Goal: Transaction & Acquisition: Purchase product/service

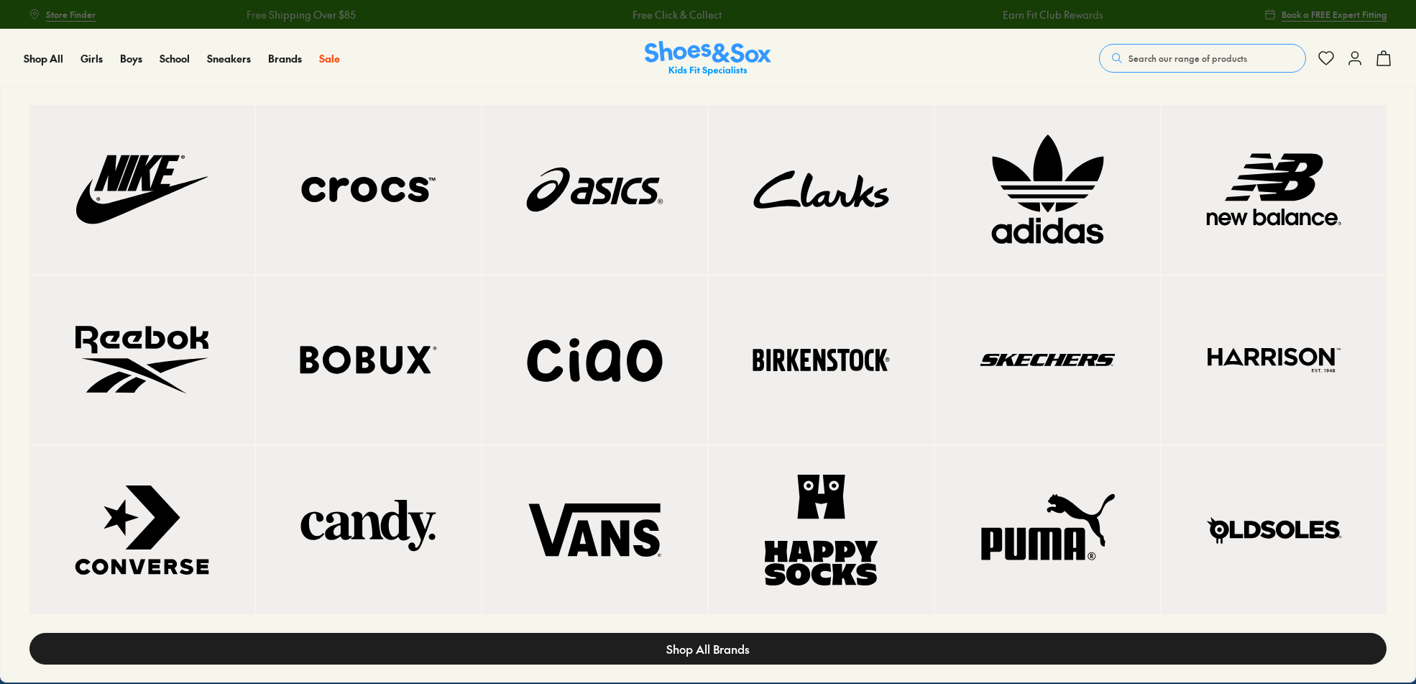
click at [725, 640] on span "Shop All Brands" at bounding box center [707, 648] width 83 height 17
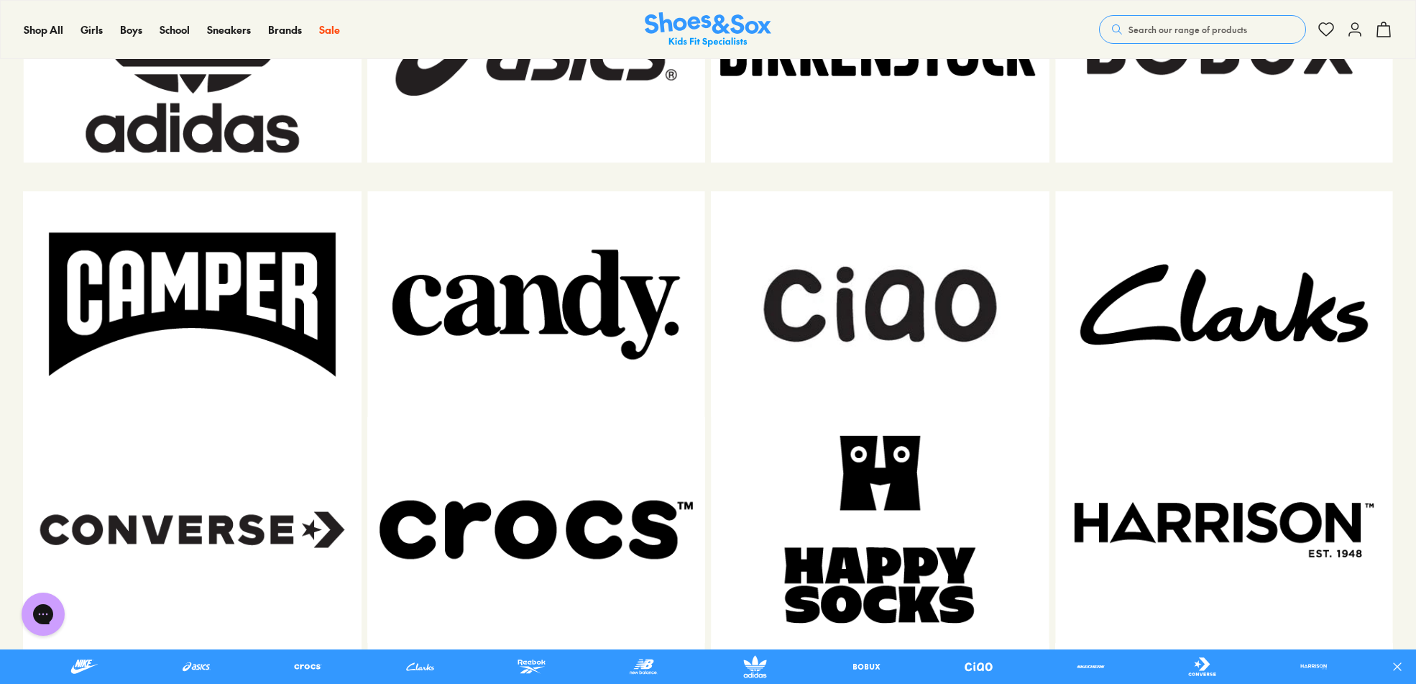
scroll to position [1186, 0]
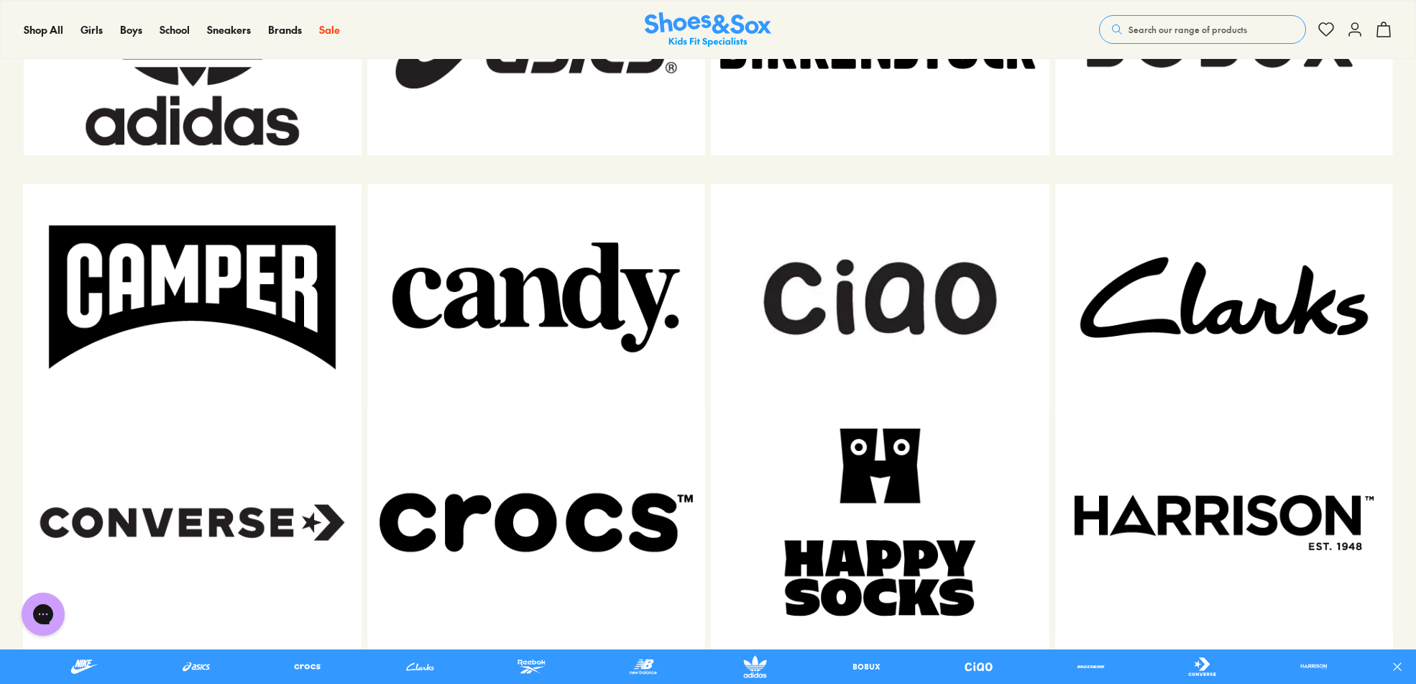
click at [167, 311] on img at bounding box center [192, 297] width 339 height 226
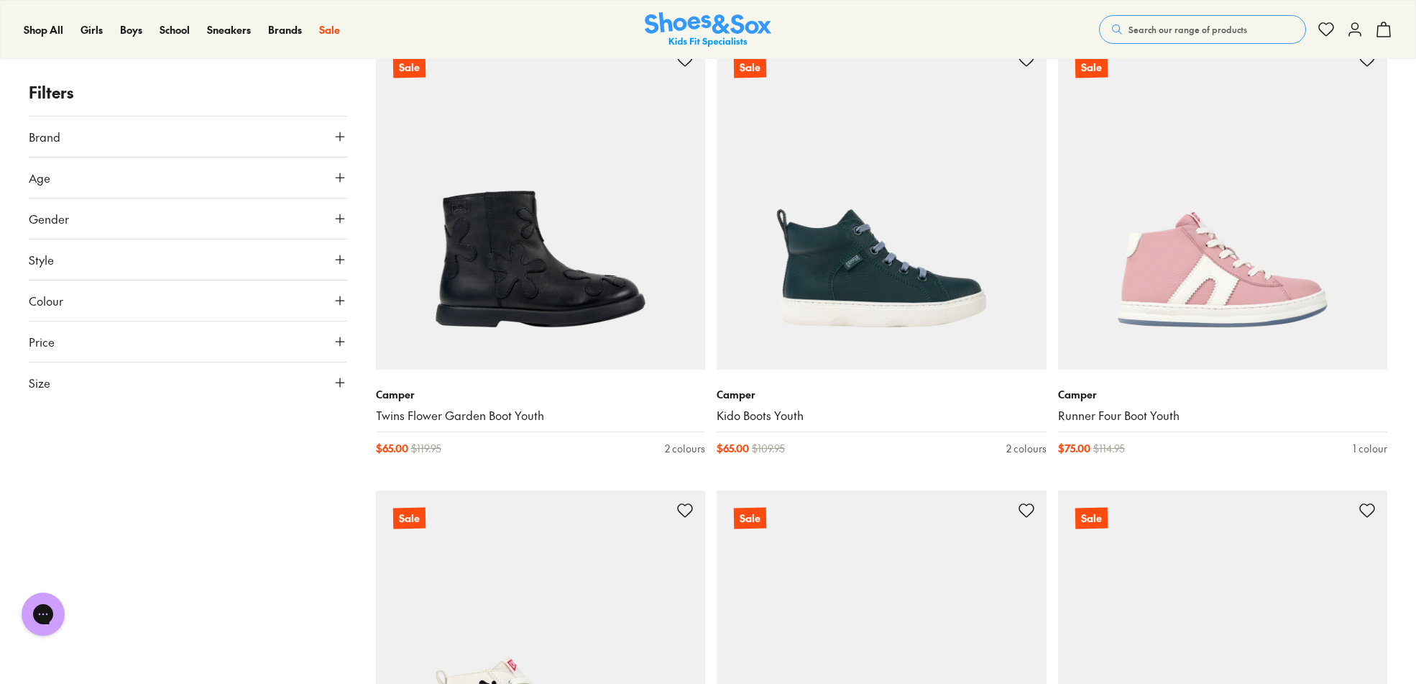
scroll to position [253, 0]
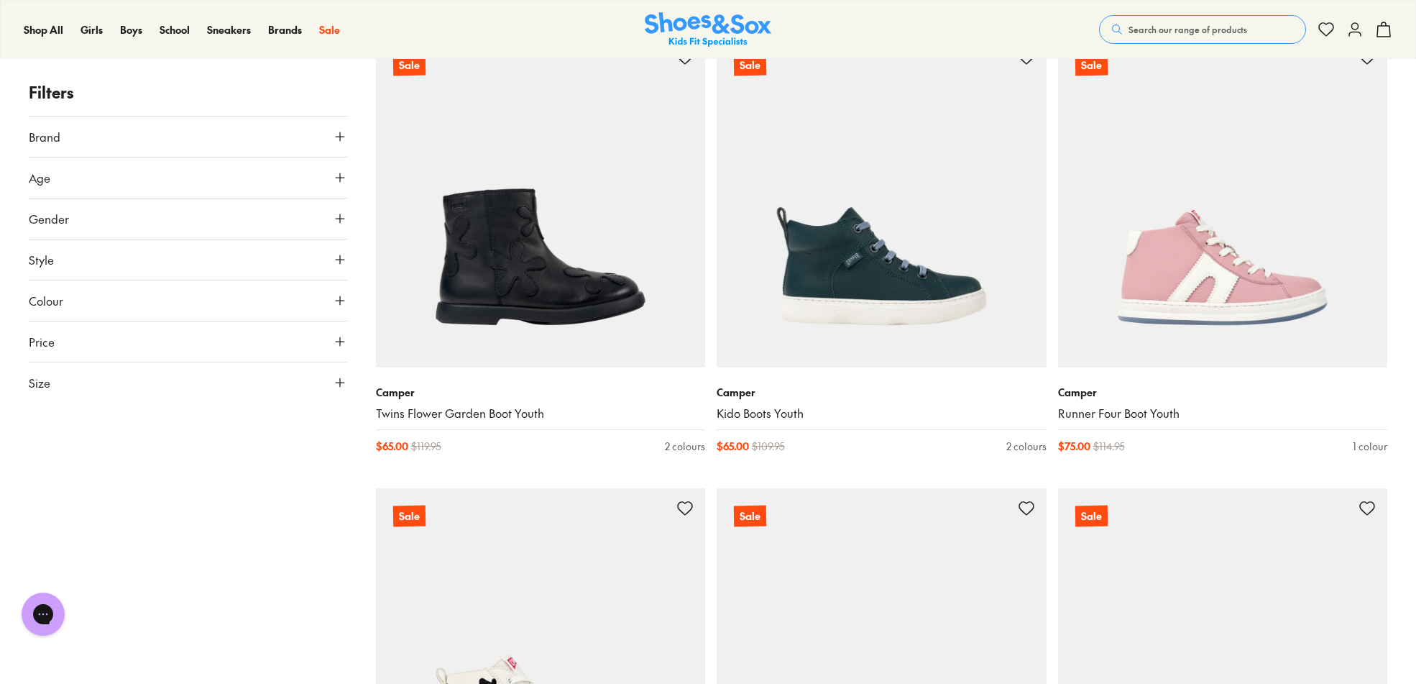
click at [55, 384] on button "Size" at bounding box center [188, 382] width 318 height 40
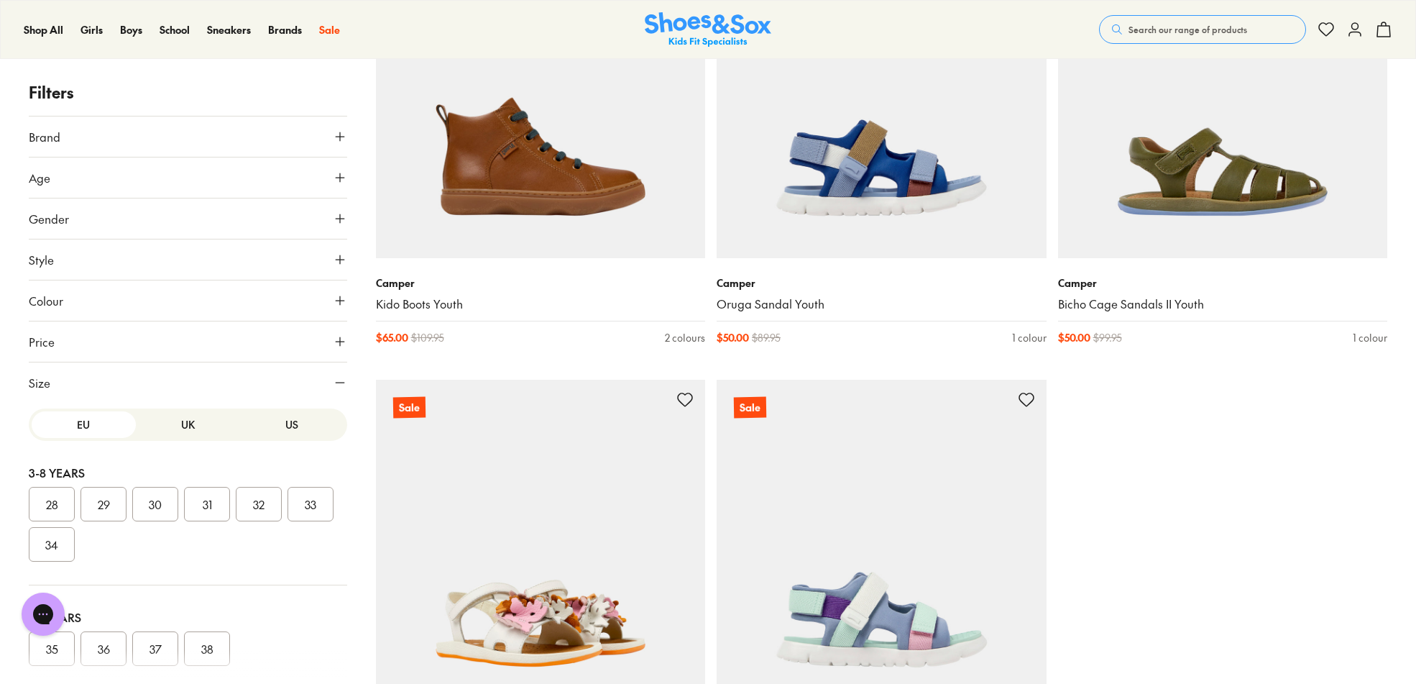
scroll to position [1716, 0]
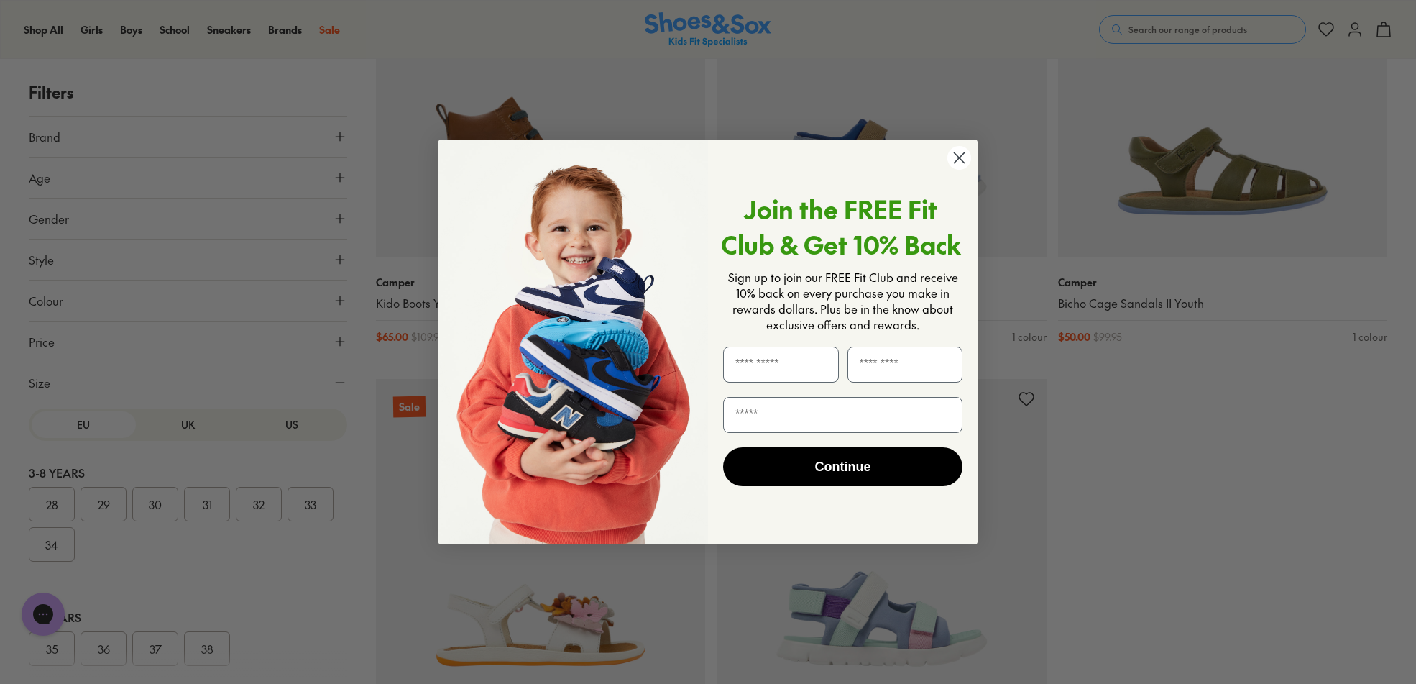
click at [1187, 533] on div "Close dialog Join the FREE Fit Club & Get 10% Back Sign up to join our FREE Fit…" at bounding box center [708, 342] width 1416 height 684
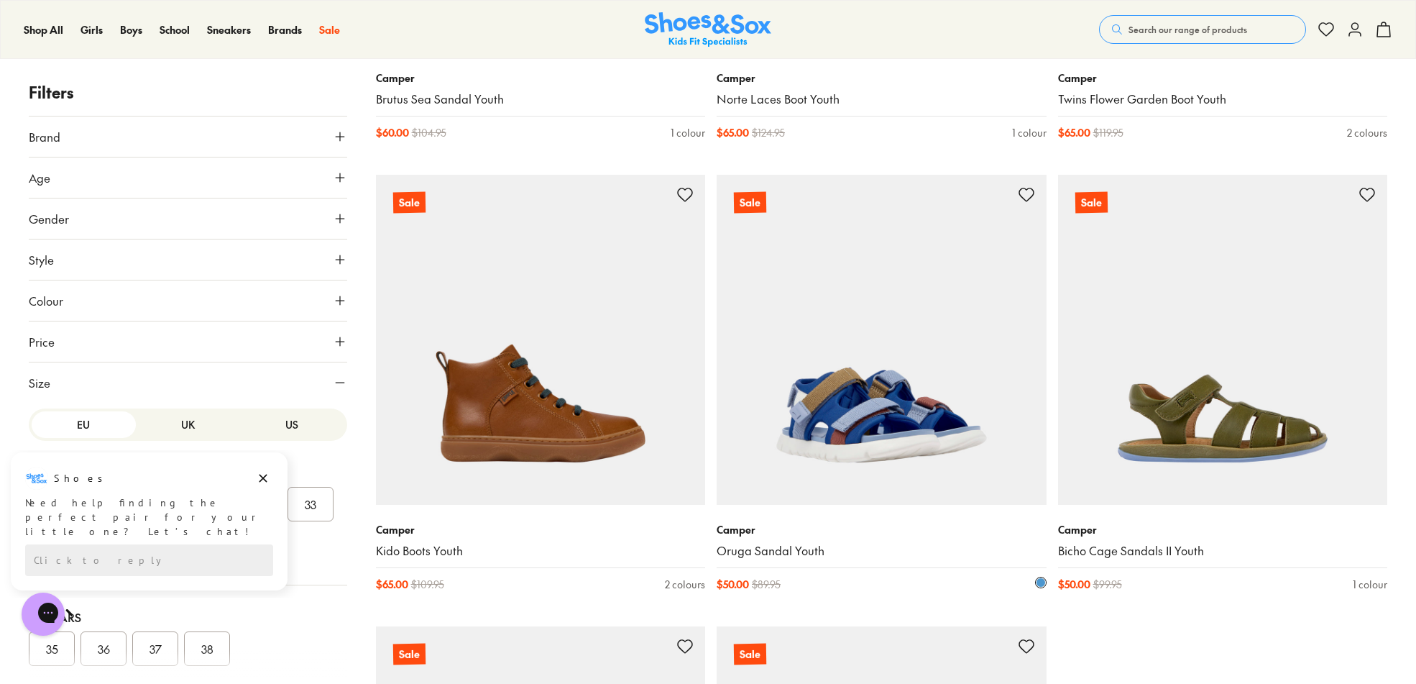
scroll to position [1422, 0]
